Goal: Navigation & Orientation: Find specific page/section

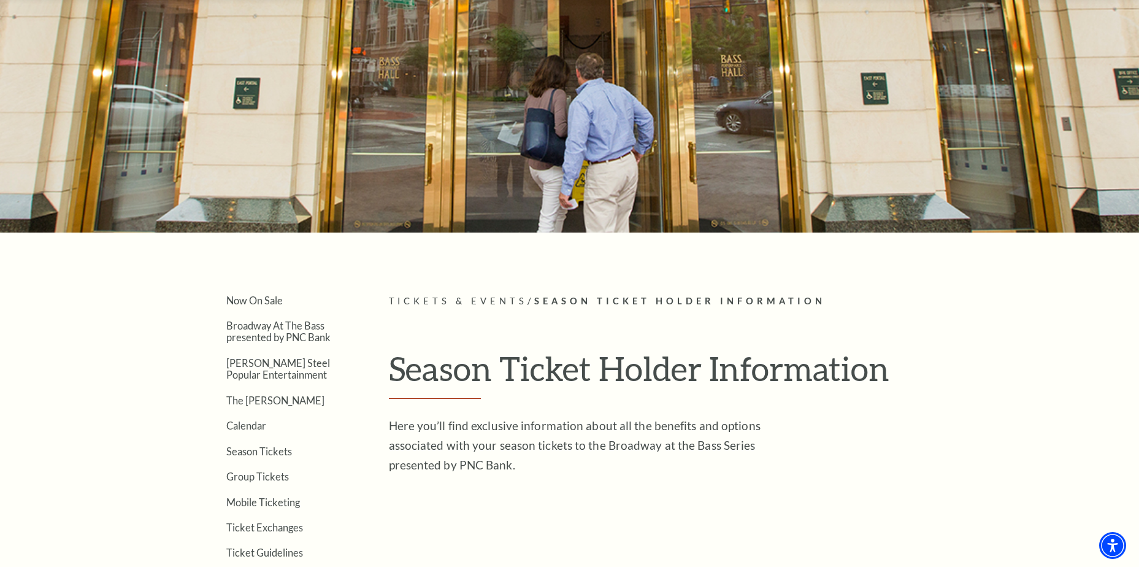
scroll to position [154, 0]
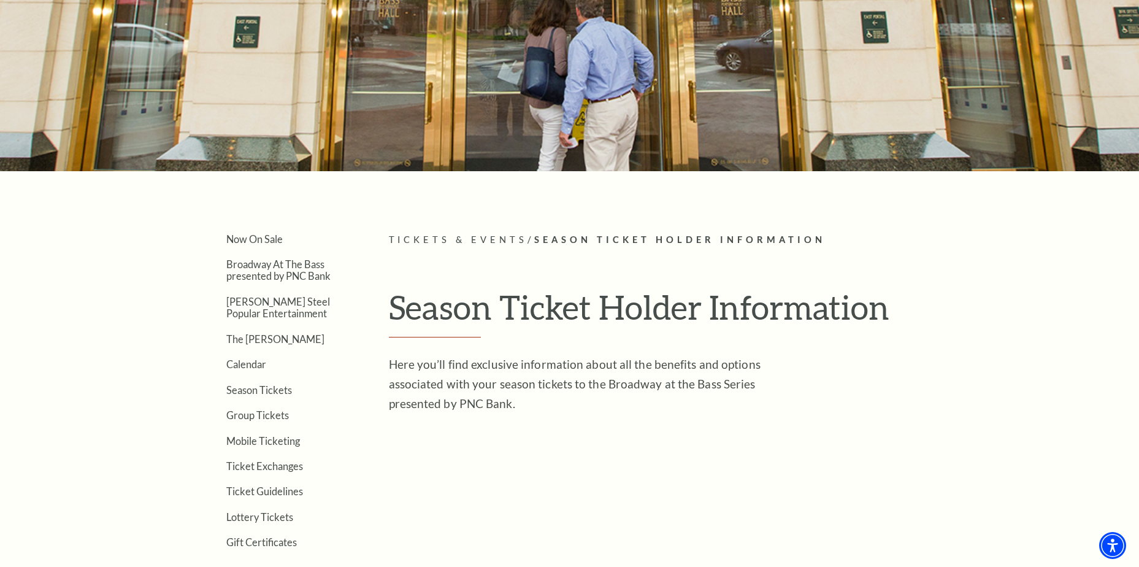
click at [269, 269] on link "Broadway At The Bass presented by PNC Bank" at bounding box center [278, 269] width 104 height 23
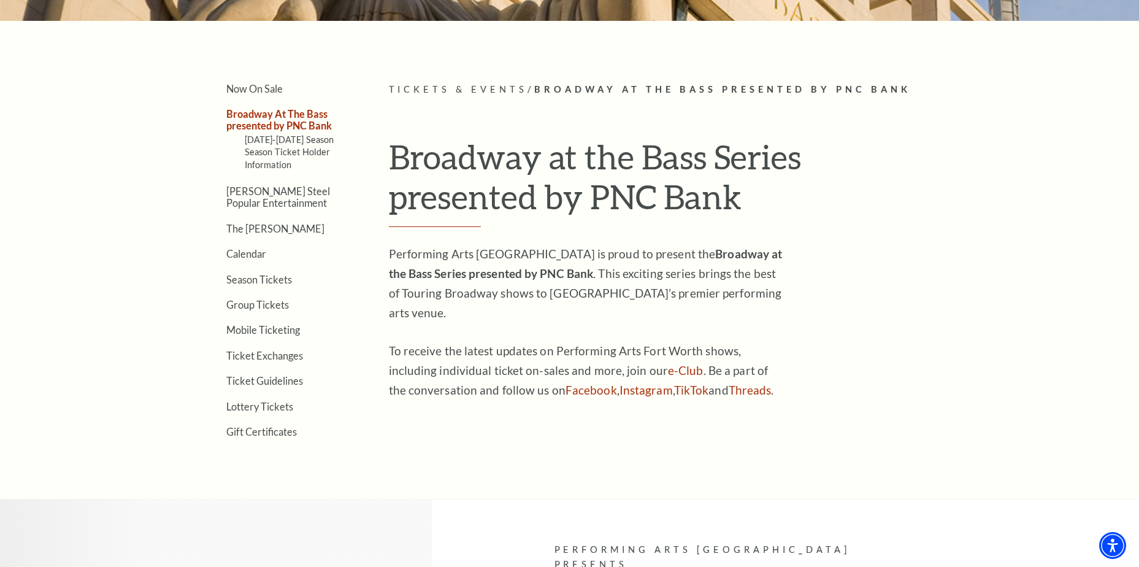
scroll to position [307, 0]
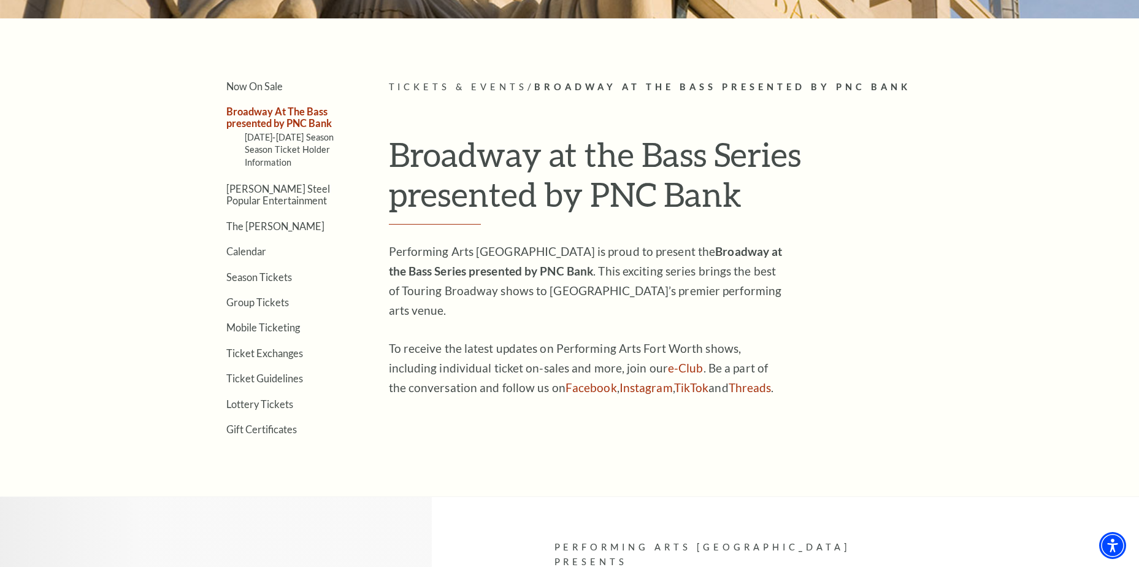
click at [246, 193] on link "[PERSON_NAME] Steel Popular Entertainment" at bounding box center [278, 194] width 104 height 23
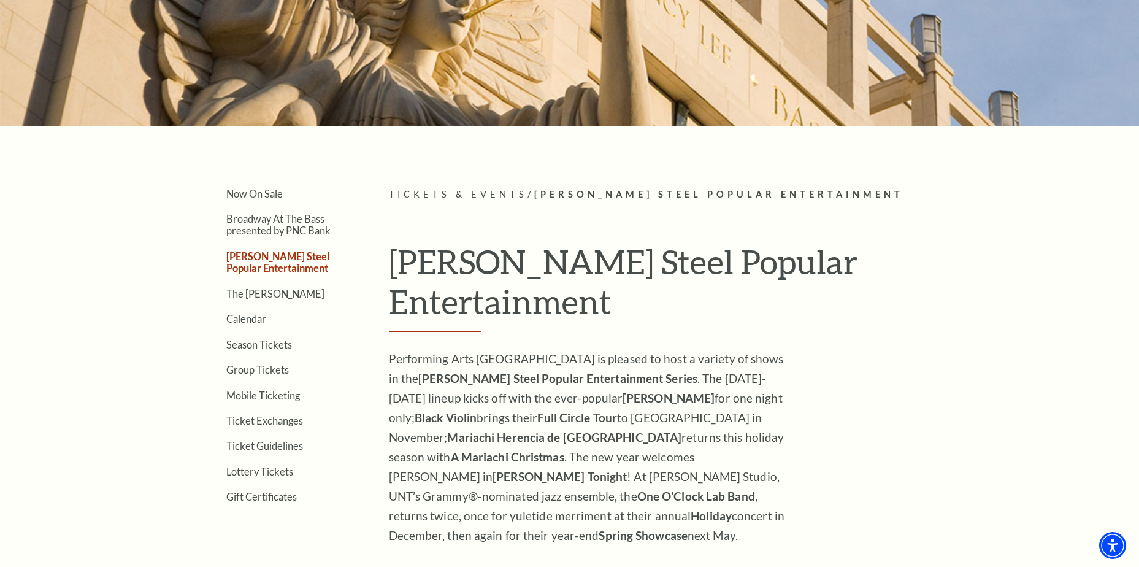
scroll to position [245, 0]
